Goal: Task Accomplishment & Management: Manage account settings

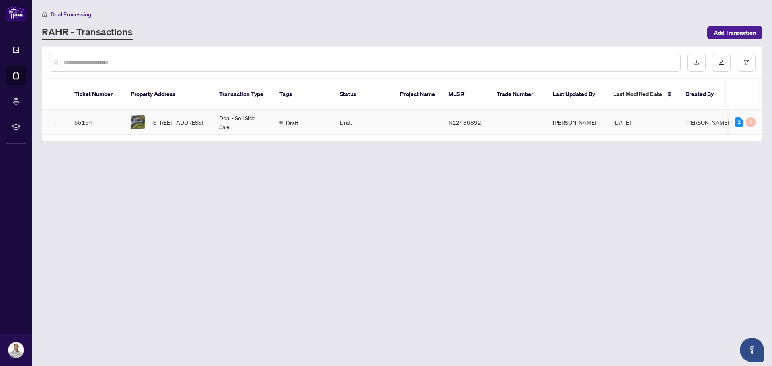
click at [171, 118] on span "[STREET_ADDRESS]" at bounding box center [177, 122] width 51 height 9
